Goal: Navigation & Orientation: Find specific page/section

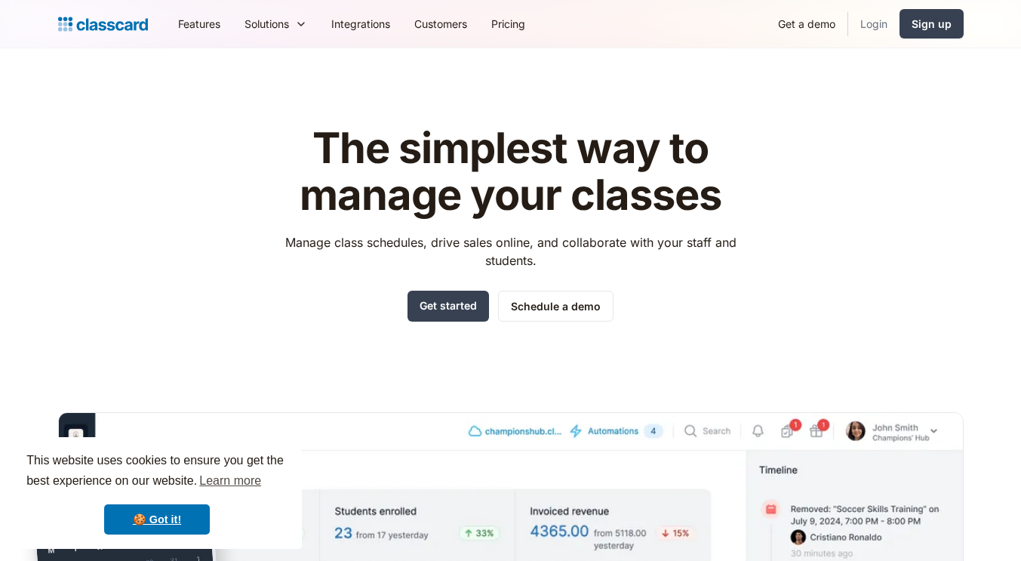
click at [878, 21] on link "Login" at bounding box center [874, 24] width 51 height 34
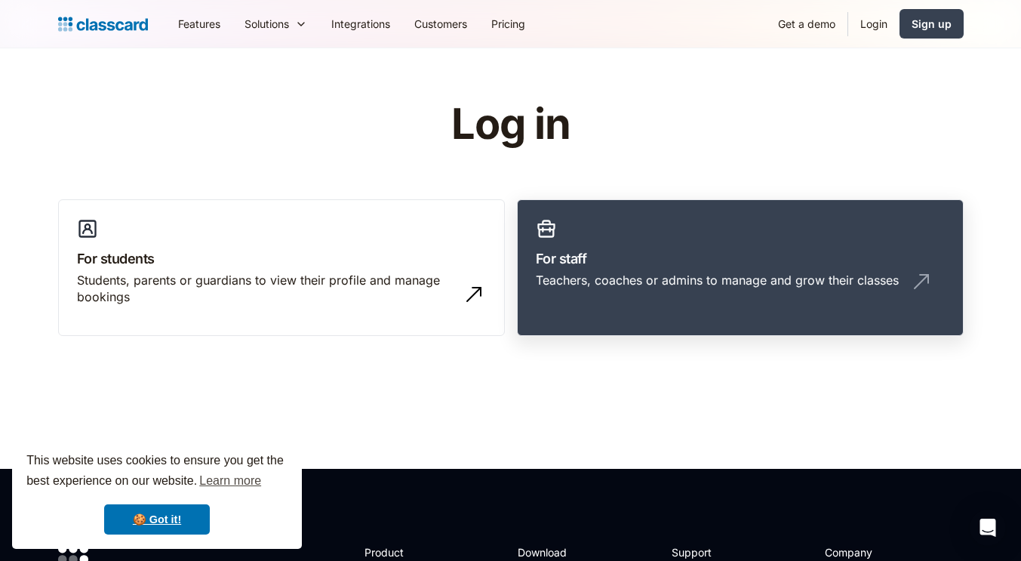
click at [782, 238] on link "For staff Teachers, coaches or admins to manage and grow their classes" at bounding box center [740, 267] width 447 height 137
